Goal: Find specific page/section: Find specific page/section

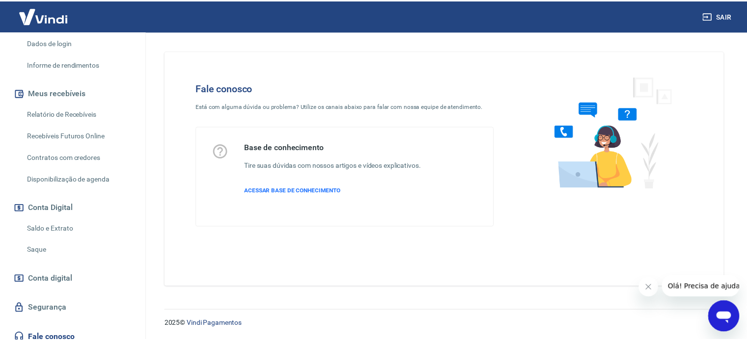
scroll to position [82, 0]
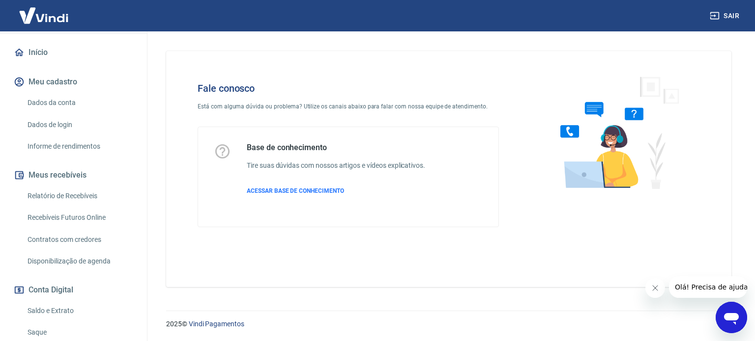
click at [88, 206] on link "Relatório de Recebíveis" at bounding box center [80, 196] width 112 height 20
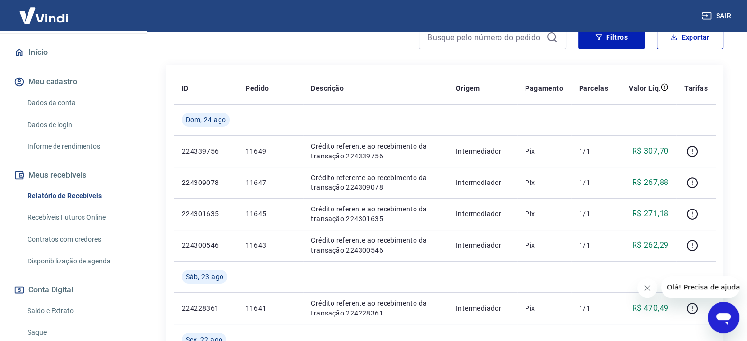
scroll to position [164, 0]
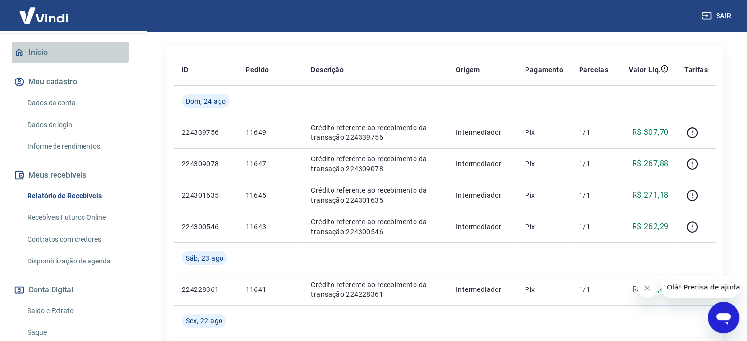
click at [45, 61] on link "Início" at bounding box center [73, 53] width 123 height 22
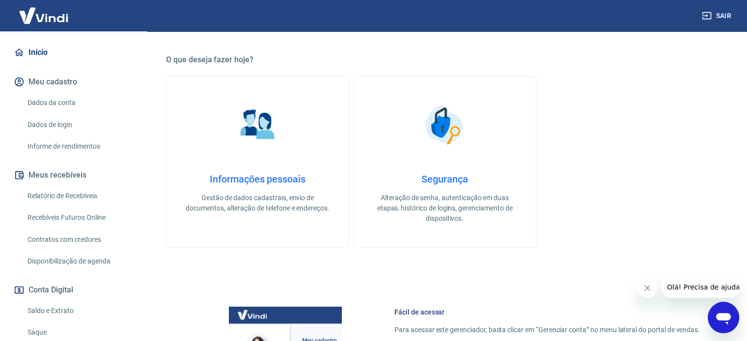
click at [83, 201] on link "Relatório de Recebíveis" at bounding box center [80, 196] width 112 height 20
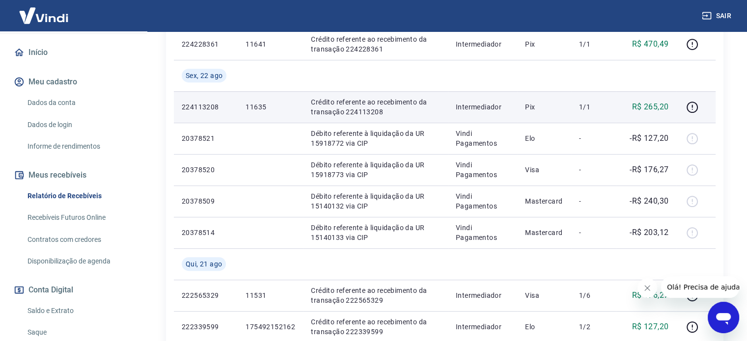
scroll to position [327, 0]
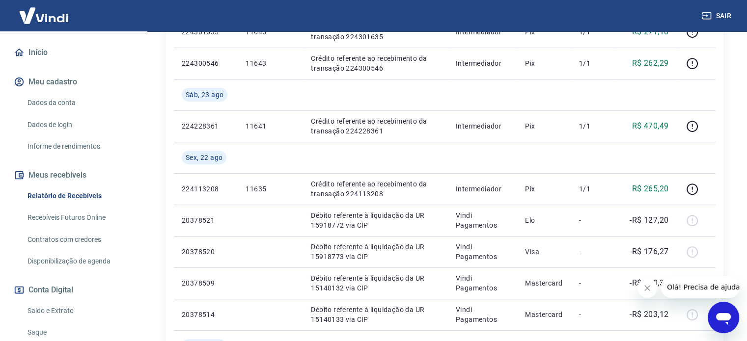
click at [64, 318] on link "Saldo e Extrato" at bounding box center [80, 311] width 112 height 20
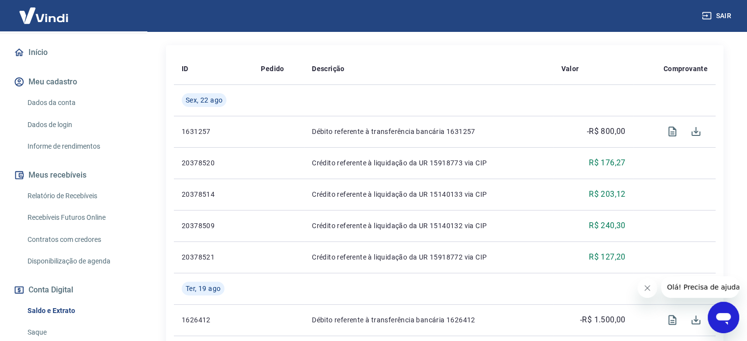
scroll to position [203, 0]
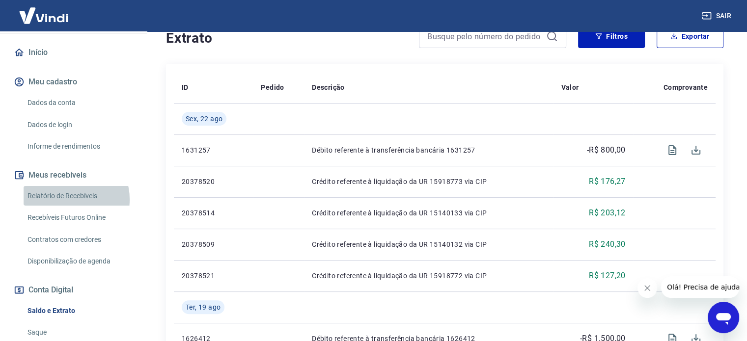
click at [67, 206] on link "Relatório de Recebíveis" at bounding box center [80, 196] width 112 height 20
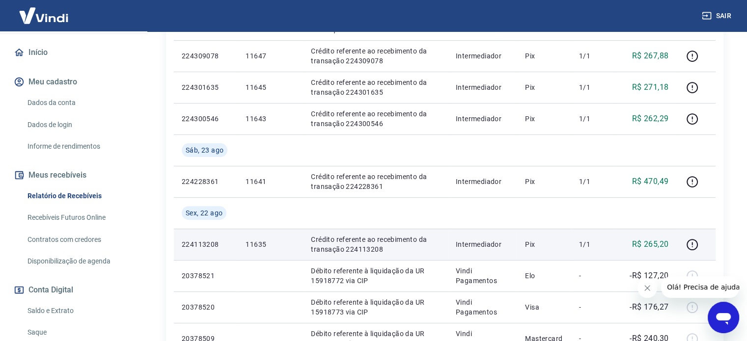
scroll to position [246, 0]
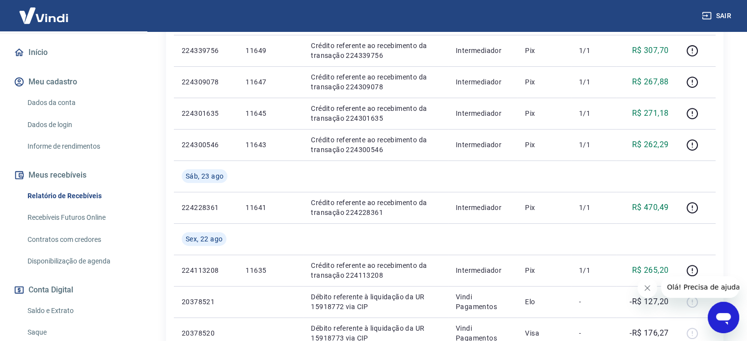
drag, startPoint x: 102, startPoint y: 207, endPoint x: 102, endPoint y: 199, distance: 7.4
click at [102, 206] on link "Relatório de Recebíveis" at bounding box center [80, 196] width 112 height 20
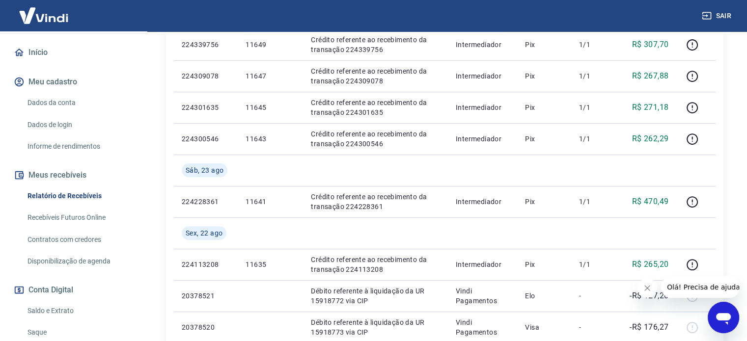
scroll to position [327, 0]
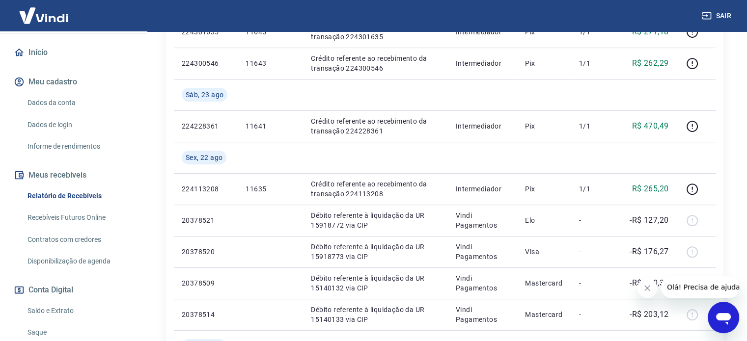
click at [48, 63] on link "Início" at bounding box center [73, 53] width 123 height 22
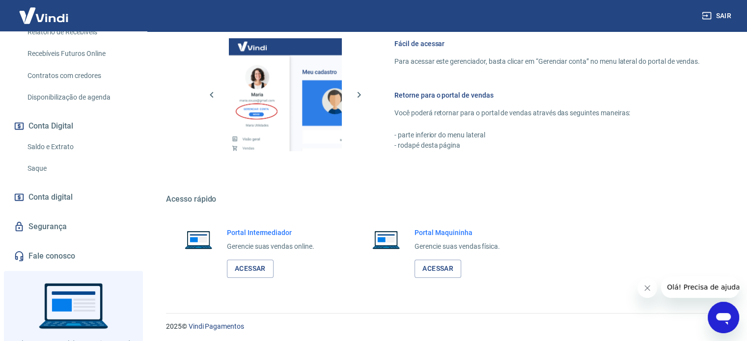
scroll to position [434, 0]
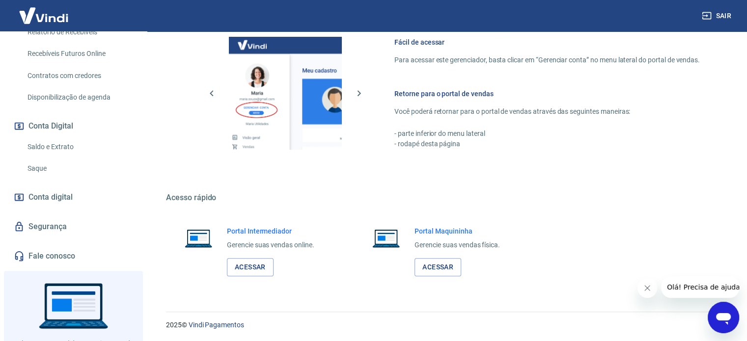
click at [280, 259] on div "Portal Intermediador Gerencie suas vendas online. Acessar" at bounding box center [270, 251] width 87 height 50
click at [247, 263] on link "Acessar" at bounding box center [250, 267] width 47 height 18
